Goal: Use online tool/utility: Utilize a website feature to perform a specific function

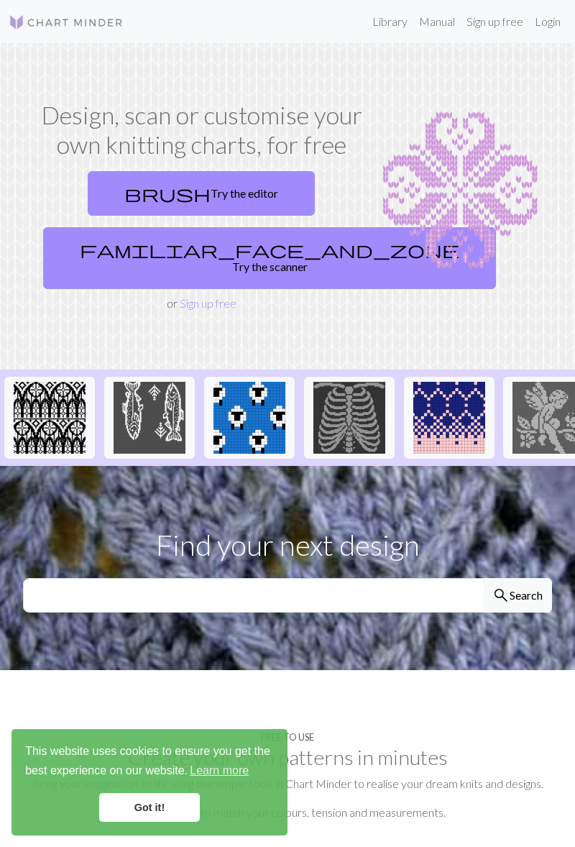
click at [219, 192] on link "brush Try the editor" at bounding box center [201, 193] width 227 height 45
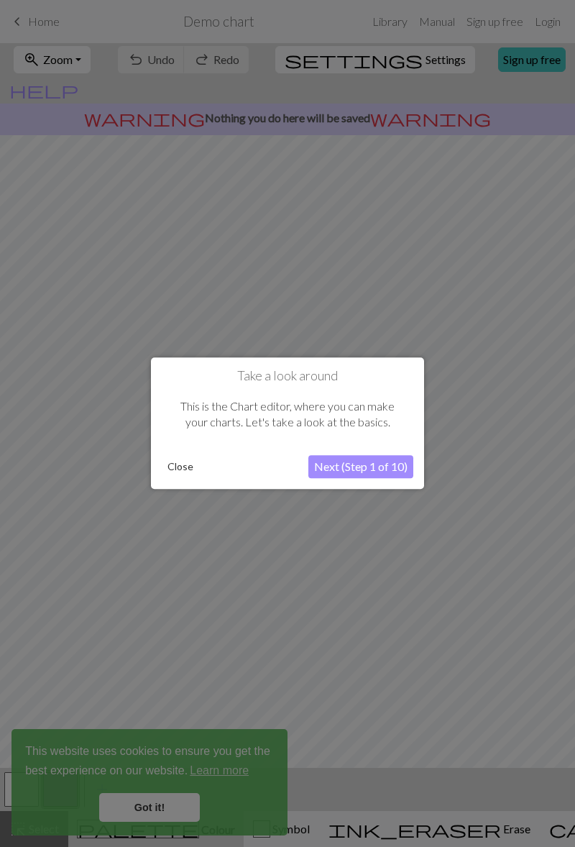
click at [376, 470] on button "Next (Step 1 of 10)" at bounding box center [361, 467] width 105 height 23
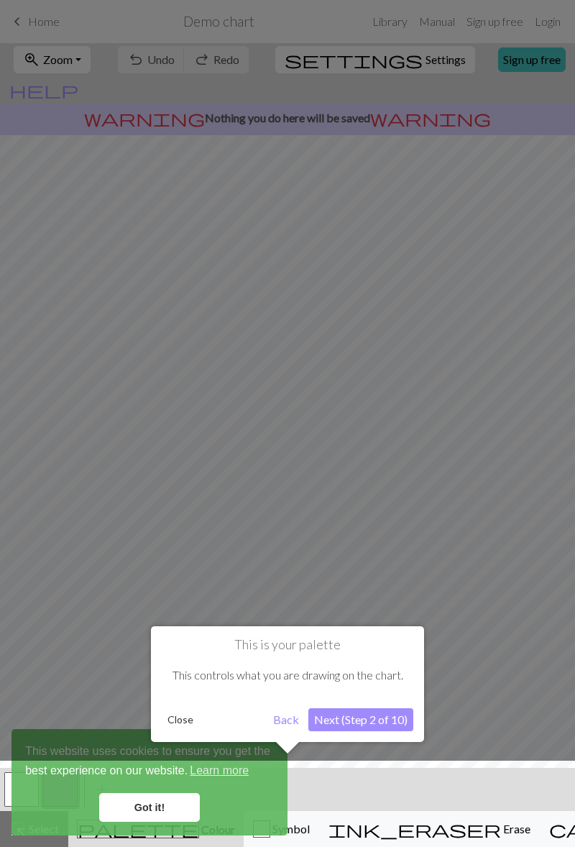
click at [155, 802] on div at bounding box center [288, 808] width 590 height 94
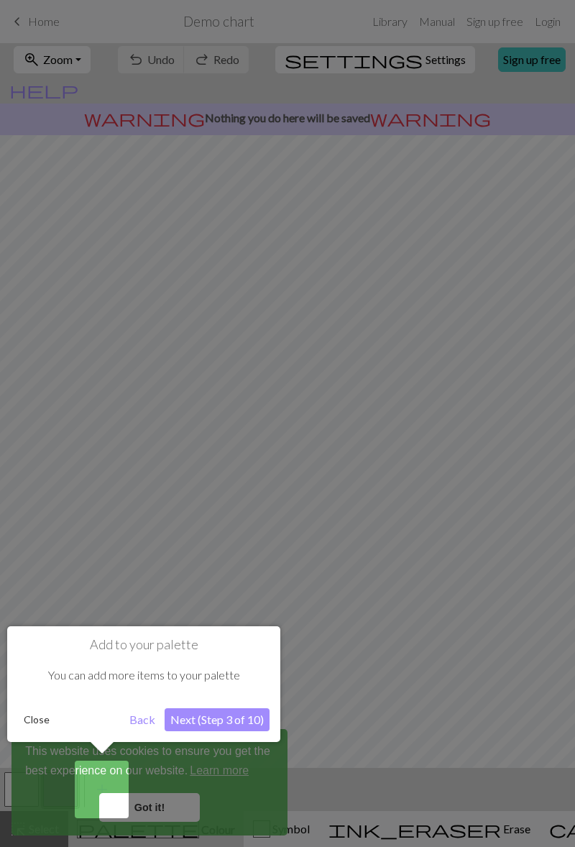
click at [157, 803] on div at bounding box center [287, 423] width 575 height 847
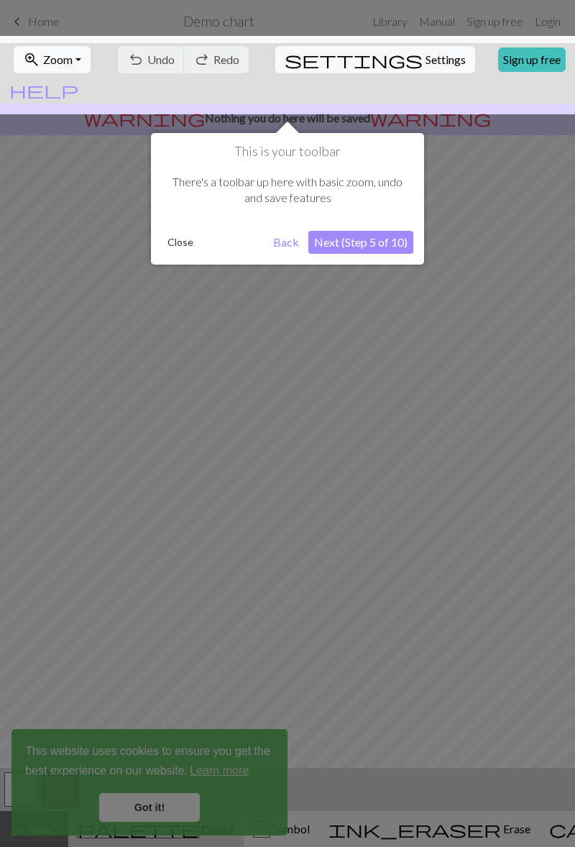
click at [289, 246] on button "Back" at bounding box center [286, 242] width 37 height 23
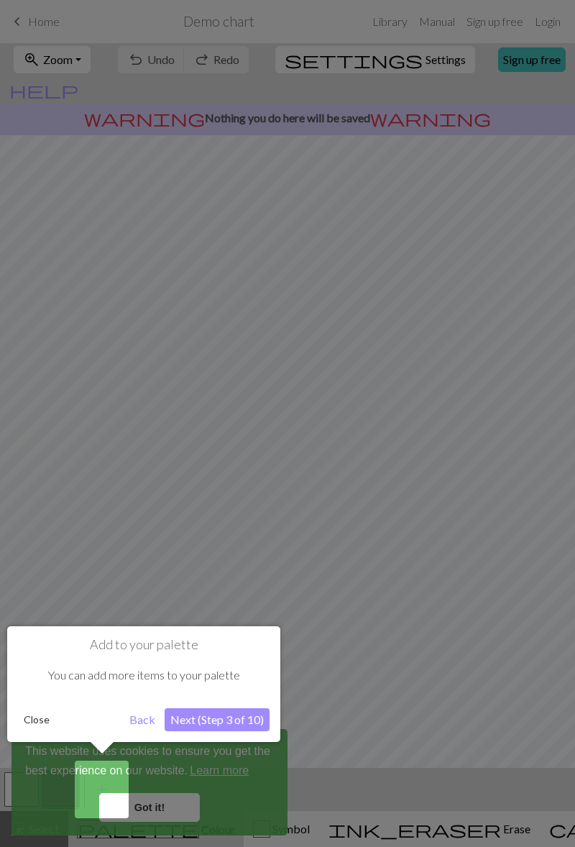
click at [135, 725] on button "Back" at bounding box center [142, 720] width 37 height 23
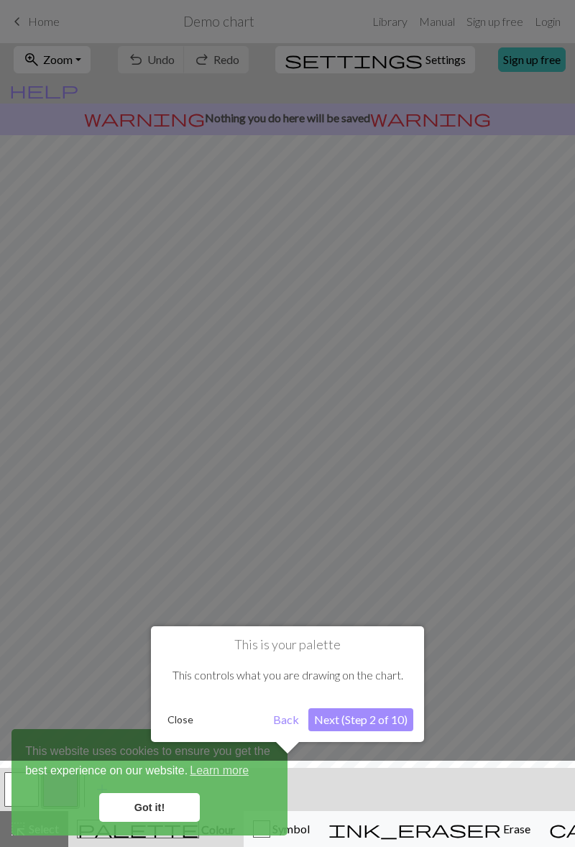
click at [384, 719] on button "Next (Step 2 of 10)" at bounding box center [361, 720] width 105 height 23
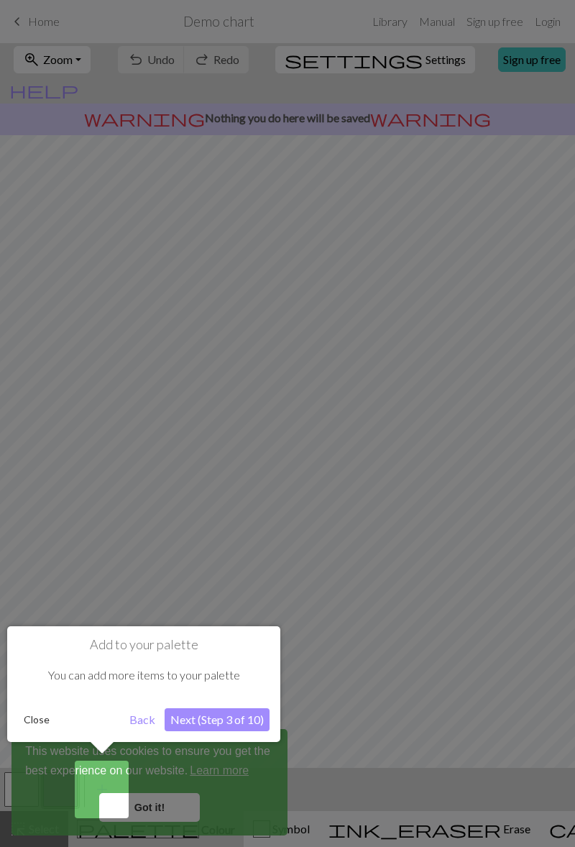
click at [235, 718] on button "Next (Step 3 of 10)" at bounding box center [217, 720] width 105 height 23
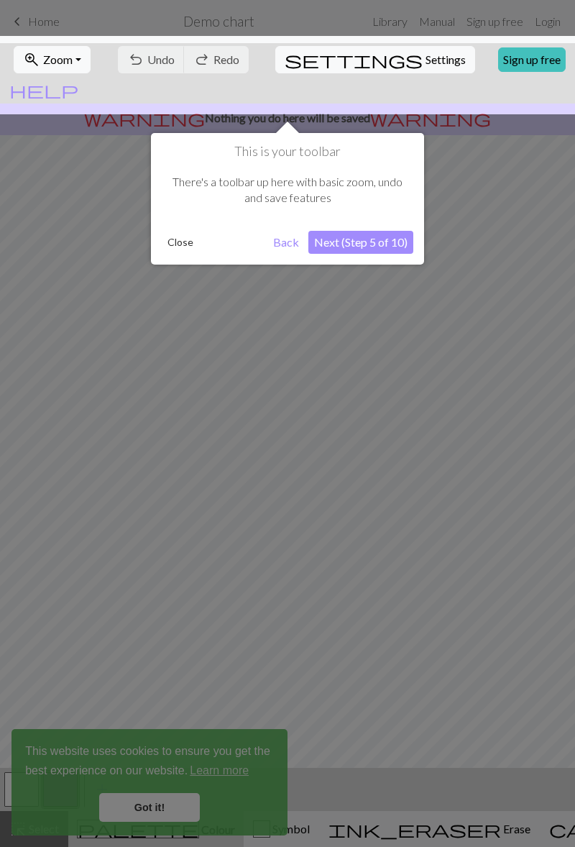
click at [380, 245] on button "Next (Step 5 of 10)" at bounding box center [361, 242] width 105 height 23
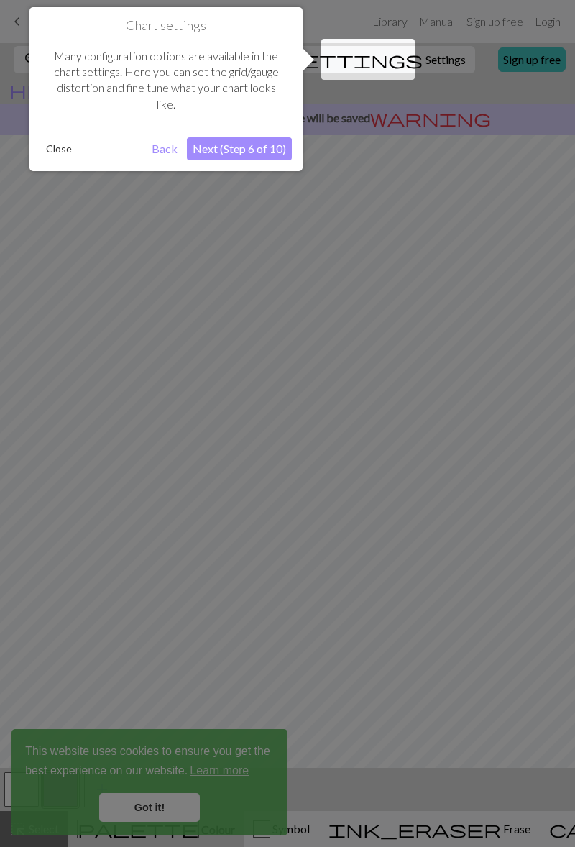
click at [267, 153] on button "Next (Step 6 of 10)" at bounding box center [239, 148] width 105 height 23
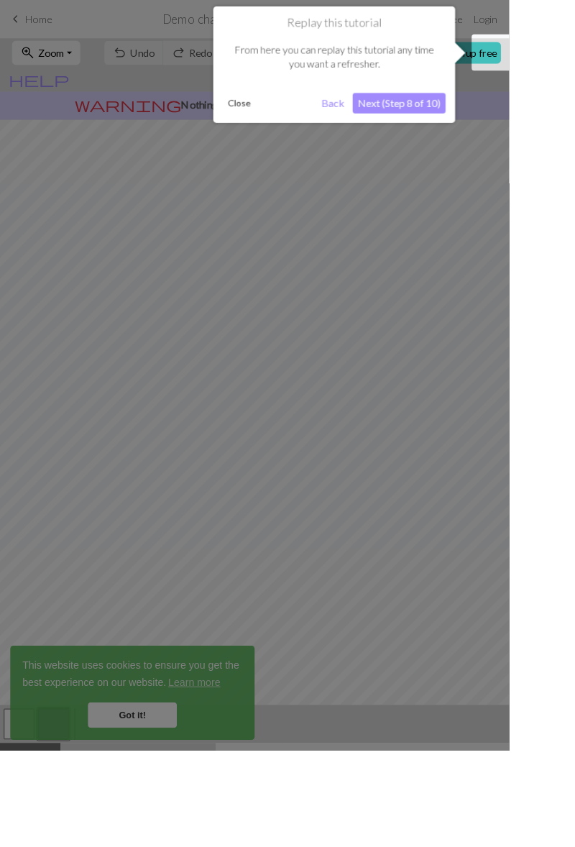
click at [466, 120] on button "Next (Step 8 of 10)" at bounding box center [451, 116] width 105 height 23
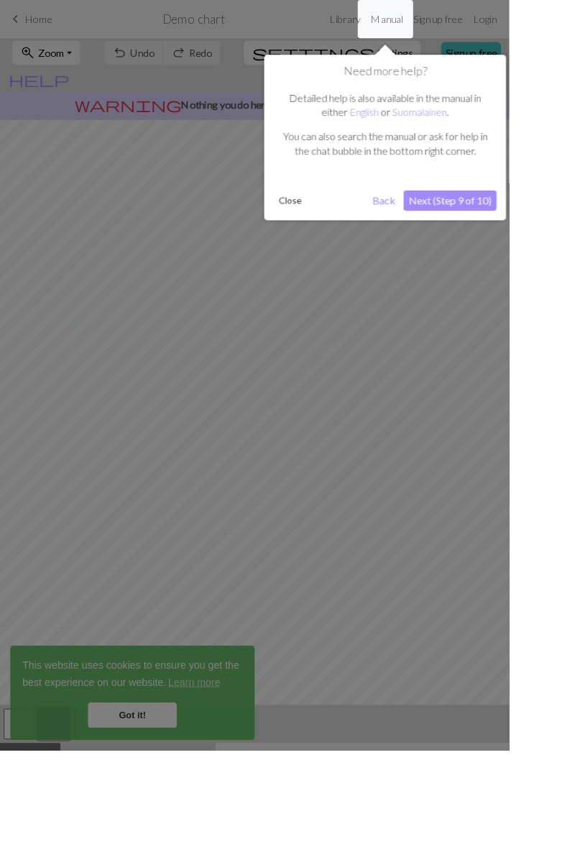
click at [549, 231] on button "Next (Step 9 of 10)" at bounding box center [508, 226] width 105 height 23
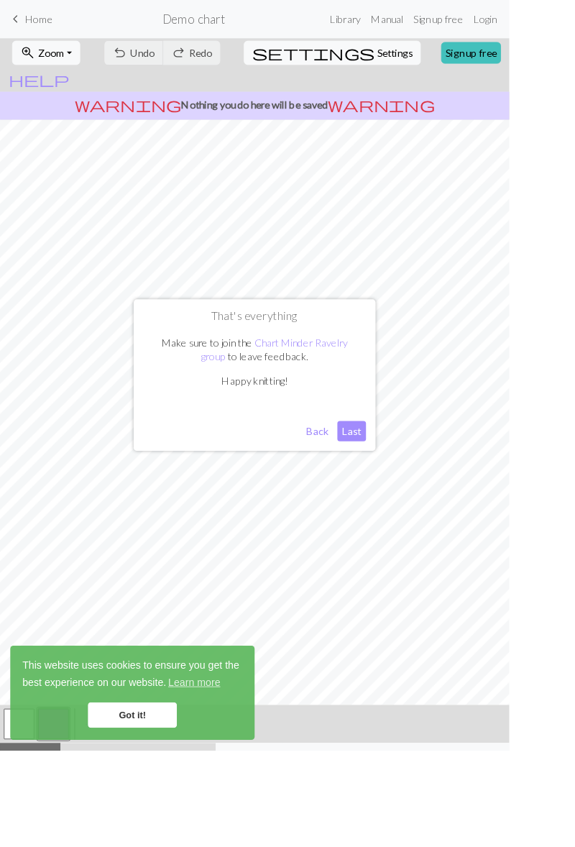
click at [414, 499] on button "Last" at bounding box center [397, 487] width 32 height 23
click at [160, 822] on link "Got it!" at bounding box center [149, 807] width 101 height 29
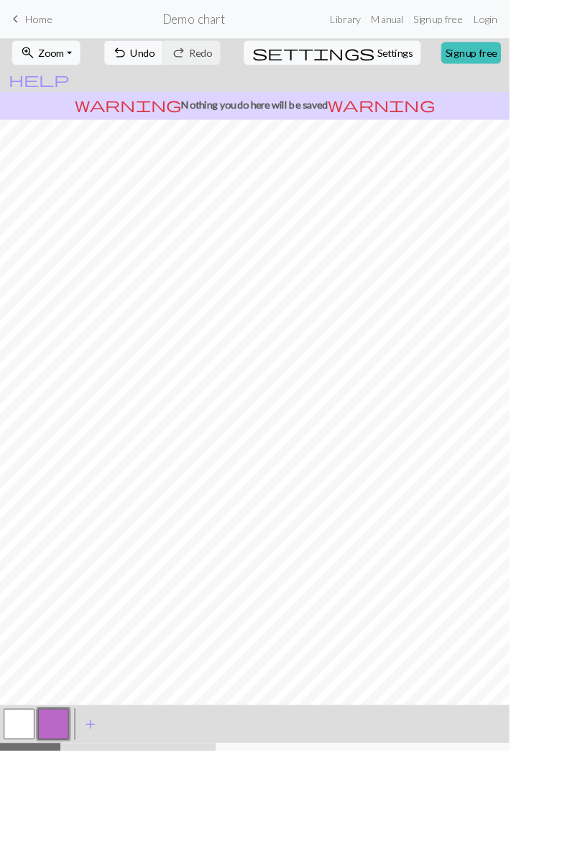
click at [377, 847] on span "ink_eraser" at bounding box center [415, 857] width 173 height 20
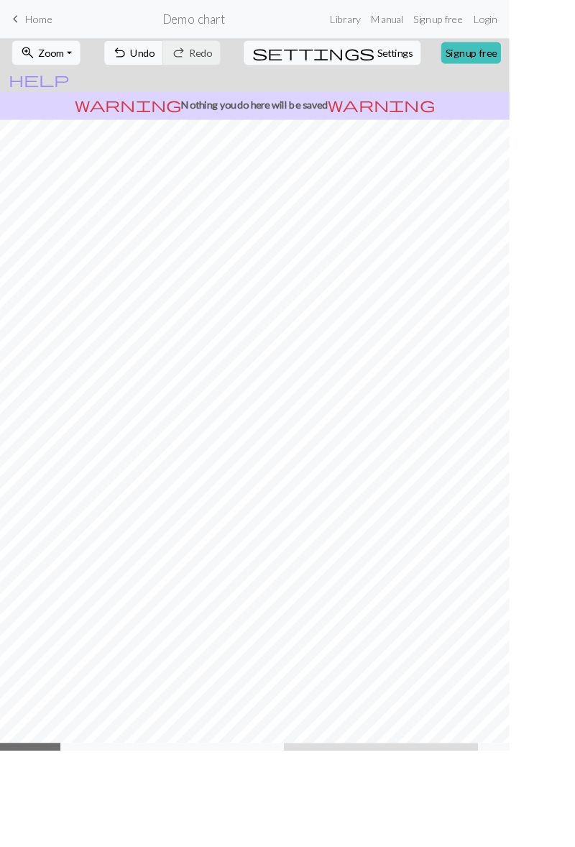
click at [386, 847] on div "ink_eraser Erase Erase" at bounding box center [430, 857] width 202 height 17
click at [200, 847] on span "Colour" at bounding box center [218, 858] width 36 height 14
click at [26, 844] on button "button" at bounding box center [21, 861] width 35 height 35
click at [63, 844] on button "button" at bounding box center [60, 861] width 35 height 35
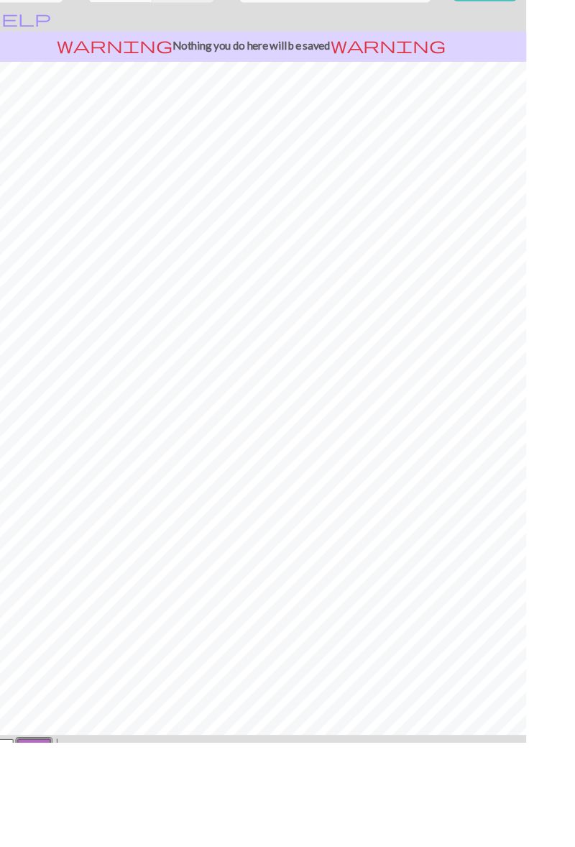
click at [102, 847] on span "add" at bounding box center [102, 861] width 17 height 20
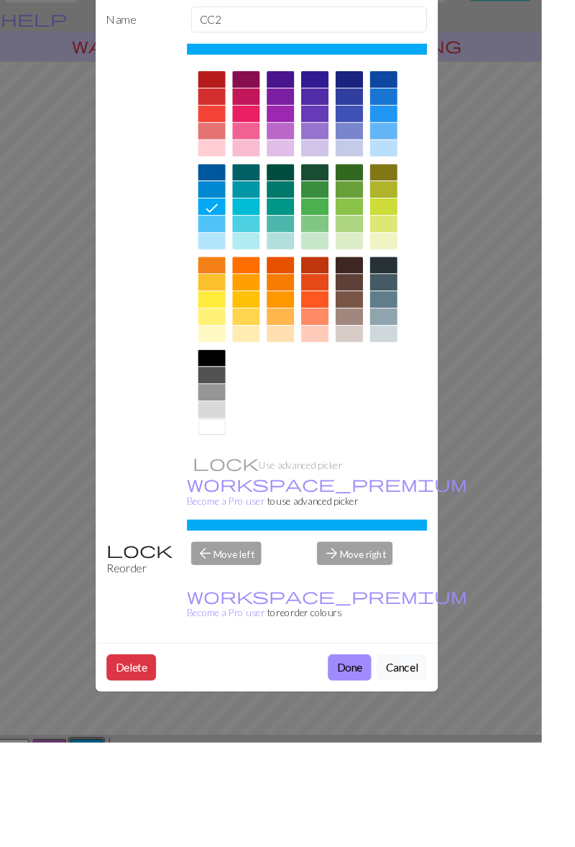
click at [245, 445] on div at bounding box center [230, 445] width 29 height 17
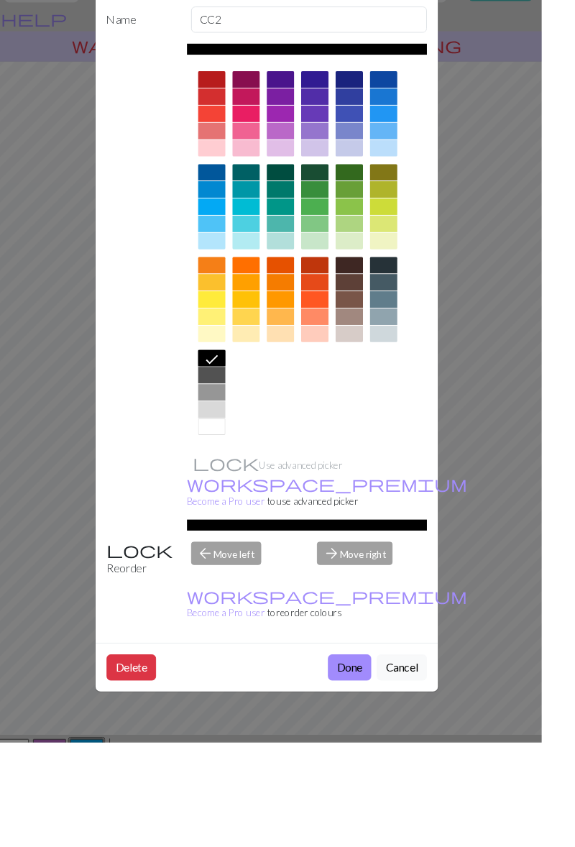
click at [397, 755] on button "Done" at bounding box center [374, 768] width 45 height 27
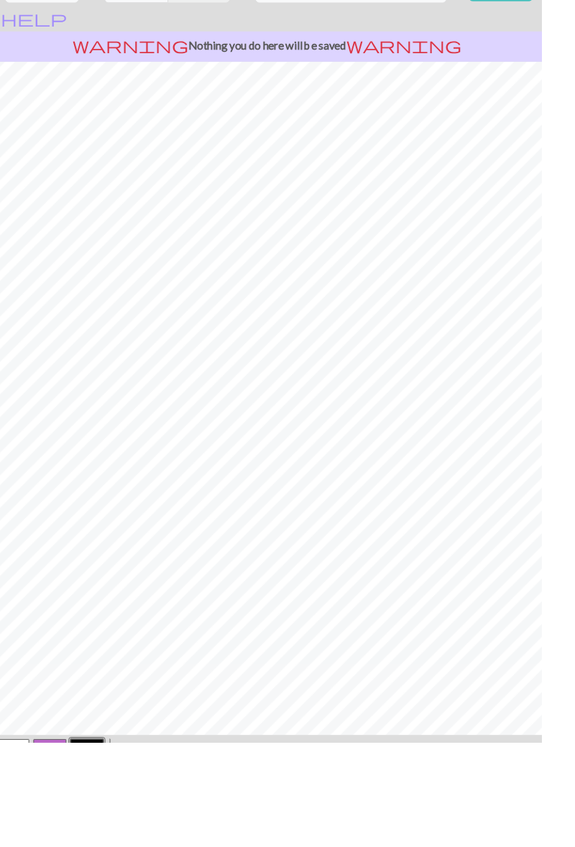
click at [23, 844] on button "button" at bounding box center [21, 861] width 35 height 35
click at [100, 844] on button "button" at bounding box center [99, 861] width 35 height 35
click at [17, 844] on button "button" at bounding box center [21, 861] width 35 height 35
click at [111, 844] on button "button" at bounding box center [99, 861] width 35 height 35
click at [27, 844] on button "button" at bounding box center [21, 861] width 35 height 35
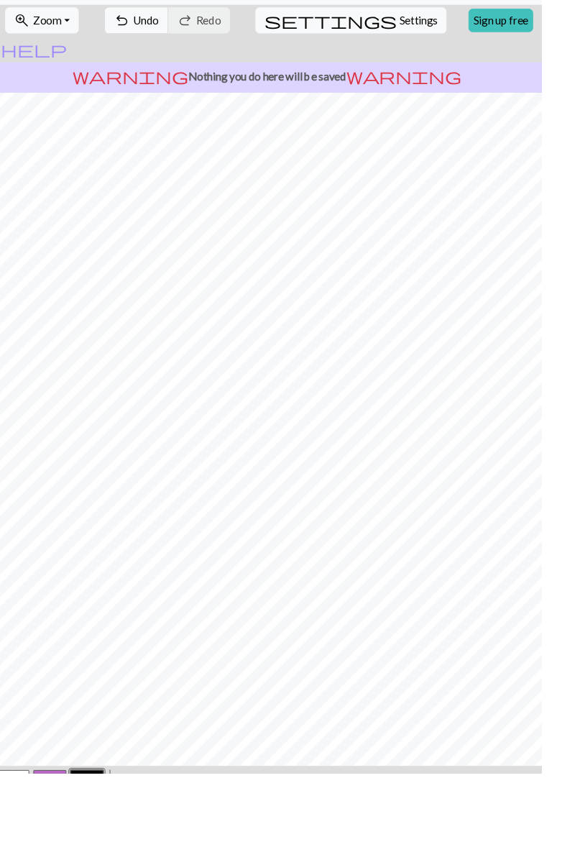
click at [96, 844] on button "button" at bounding box center [99, 861] width 35 height 35
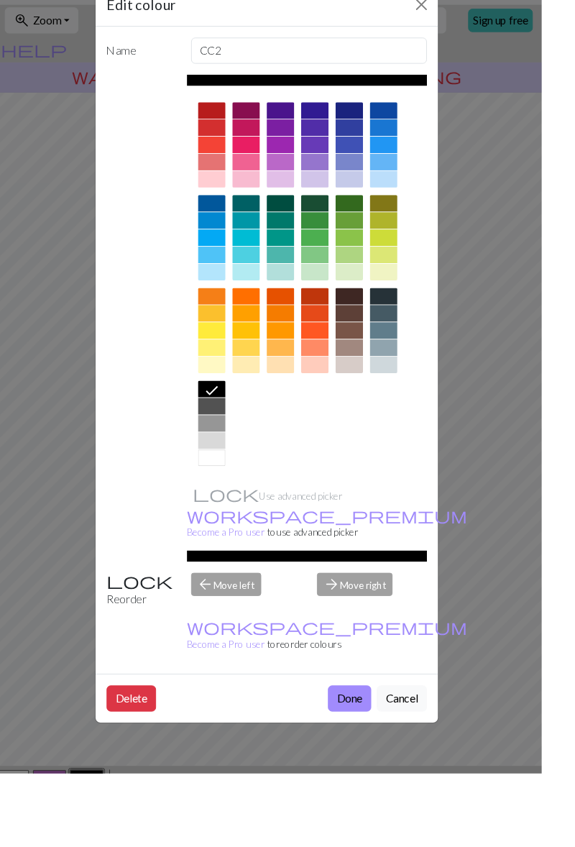
click at [397, 755] on button "Done" at bounding box center [374, 768] width 45 height 27
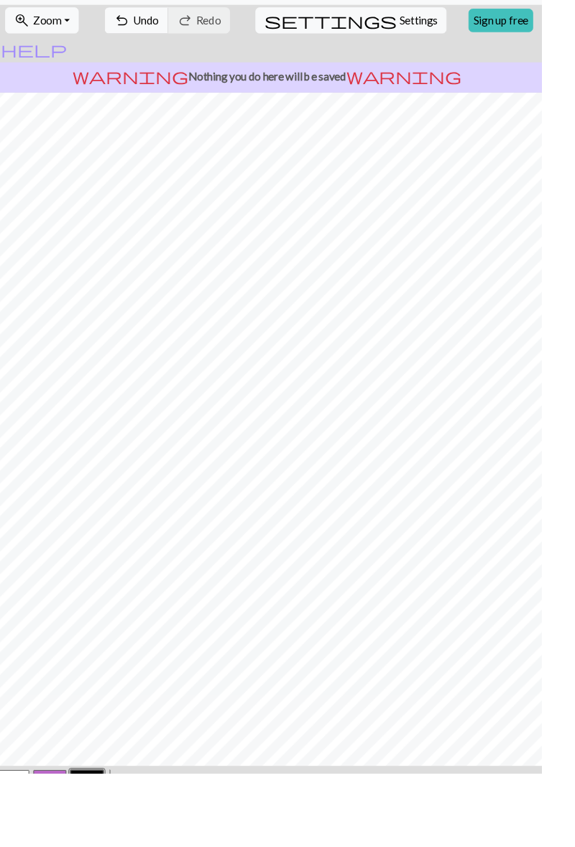
click at [28, 844] on button "button" at bounding box center [21, 861] width 35 height 35
click at [94, 844] on button "button" at bounding box center [99, 861] width 35 height 35
click at [22, 844] on button "button" at bounding box center [21, 861] width 35 height 35
click at [96, 844] on button "button" at bounding box center [99, 861] width 35 height 35
click at [24, 844] on button "button" at bounding box center [21, 861] width 35 height 35
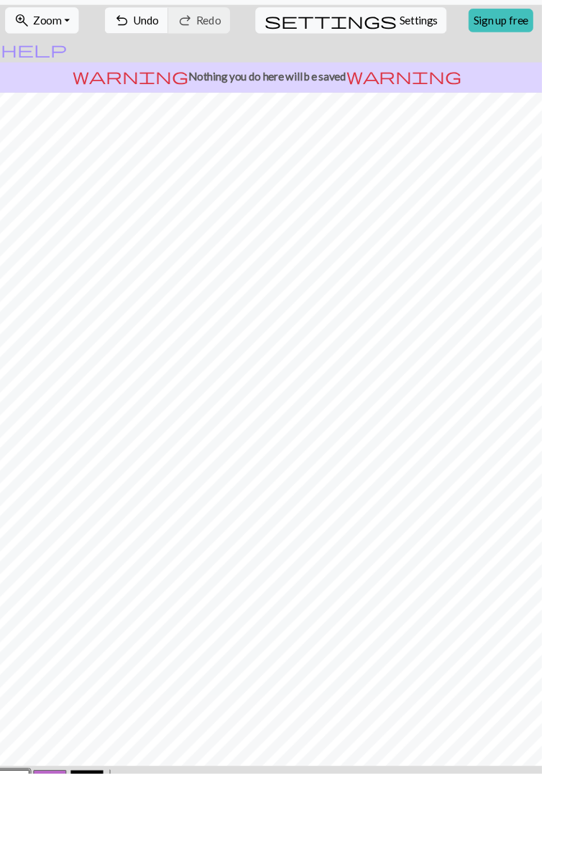
click at [99, 844] on button "button" at bounding box center [99, 861] width 35 height 35
click at [25, 844] on button "button" at bounding box center [21, 861] width 35 height 35
click at [104, 844] on button "button" at bounding box center [99, 861] width 35 height 35
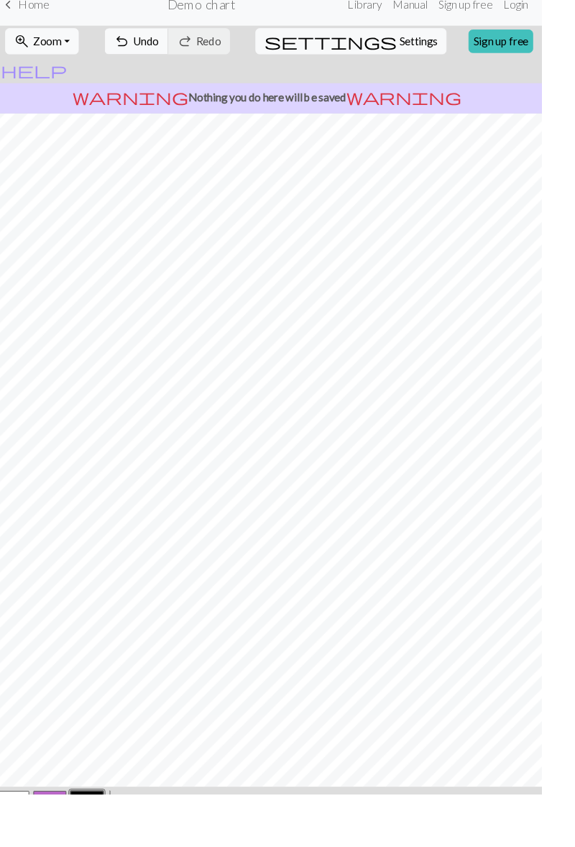
click at [27, 844] on button "button" at bounding box center [21, 861] width 35 height 35
click at [101, 844] on button "button" at bounding box center [99, 861] width 35 height 35
click at [19, 844] on button "button" at bounding box center [21, 861] width 35 height 35
click at [96, 844] on button "button" at bounding box center [99, 861] width 35 height 35
click at [20, 844] on button "button" at bounding box center [21, 861] width 35 height 35
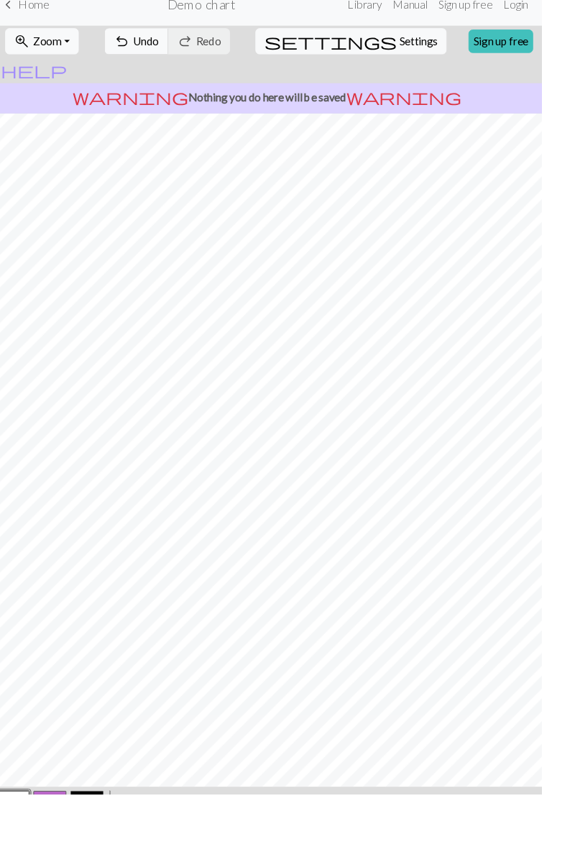
click at [60, 844] on button "button" at bounding box center [60, 861] width 35 height 35
click at [25, 844] on button "button" at bounding box center [21, 861] width 35 height 35
click at [100, 844] on button "button" at bounding box center [99, 861] width 35 height 35
click at [32, 844] on button "button" at bounding box center [21, 861] width 35 height 35
click at [96, 844] on button "button" at bounding box center [99, 861] width 35 height 35
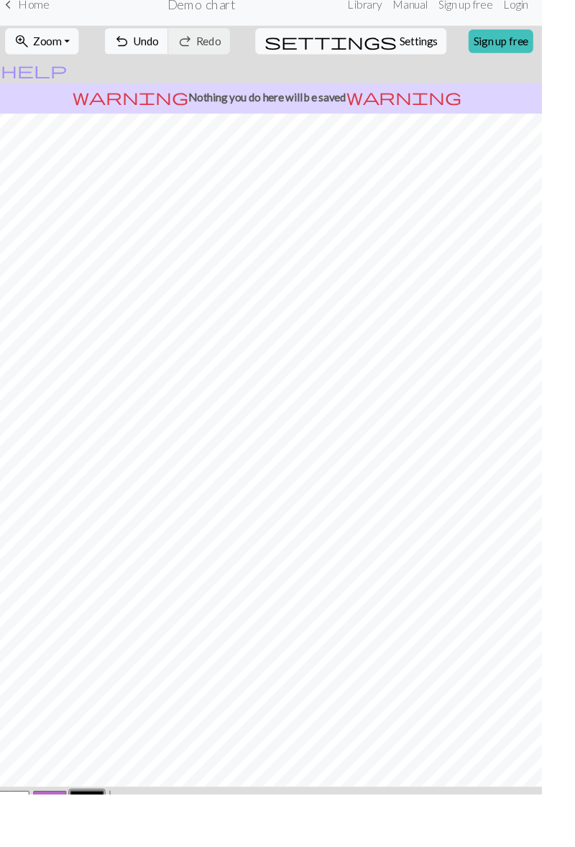
click at [33, 844] on button "button" at bounding box center [21, 861] width 35 height 35
click at [100, 844] on button "button" at bounding box center [99, 861] width 35 height 35
click at [24, 844] on button "button" at bounding box center [21, 861] width 35 height 35
click at [96, 844] on button "button" at bounding box center [99, 861] width 35 height 35
click at [33, 844] on button "button" at bounding box center [21, 861] width 35 height 35
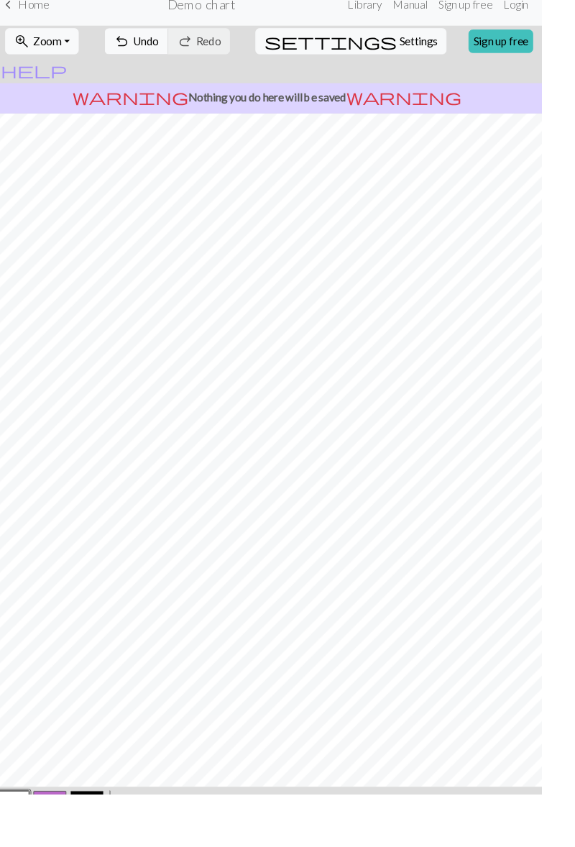
click at [99, 844] on button "button" at bounding box center [99, 861] width 35 height 35
click at [88, 844] on button "button" at bounding box center [99, 861] width 35 height 35
click at [32, 837] on div "Edit colour Name CC2 Use advanced picker workspace_premium Become a Pro user to…" at bounding box center [287, 423] width 575 height 847
click at [25, 844] on button "button" at bounding box center [21, 861] width 35 height 35
